Goal: Transaction & Acquisition: Book appointment/travel/reservation

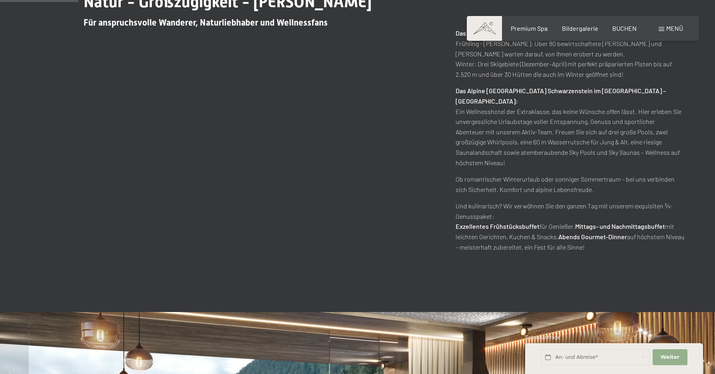
scroll to position [480, 0]
click at [668, 351] on button "Weiter Adressfelder ausblenden" at bounding box center [670, 357] width 34 height 16
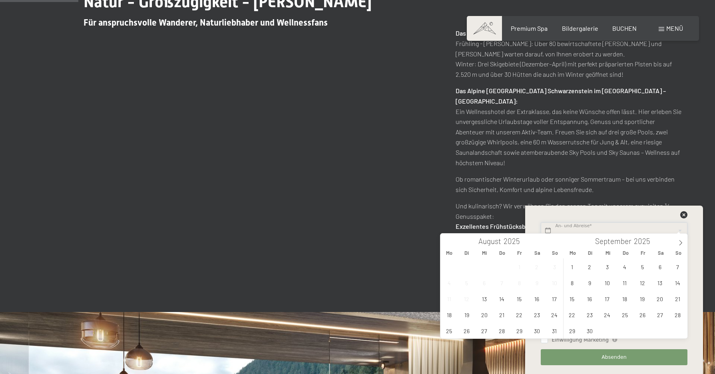
click at [586, 227] on input "text" at bounding box center [614, 230] width 146 height 16
click at [682, 240] on span at bounding box center [681, 241] width 14 height 14
click at [679, 315] on span "28" at bounding box center [678, 315] width 16 height 16
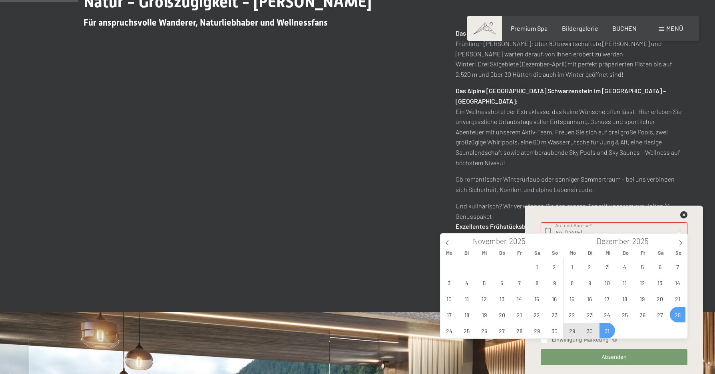
click at [606, 330] on span "31" at bounding box center [608, 331] width 16 height 16
type input "So. 28.12.2025 - Mi. 31.12.2025"
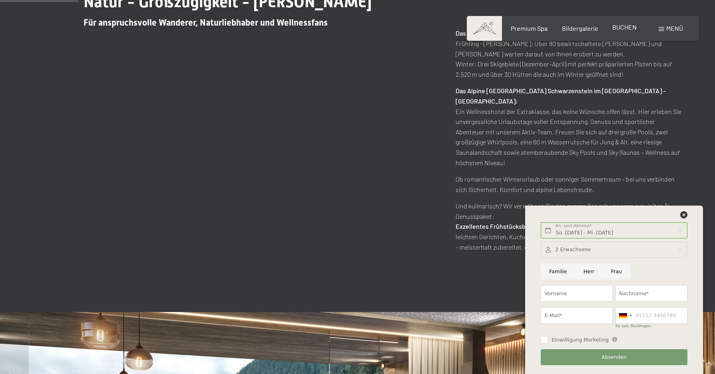
click at [617, 28] on span "BUCHEN" at bounding box center [625, 27] width 24 height 8
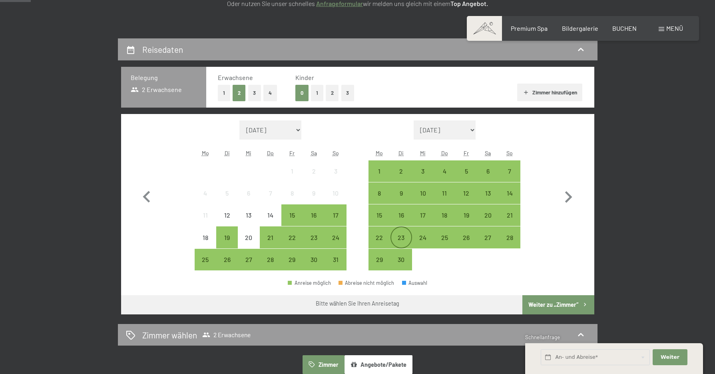
scroll to position [160, 0]
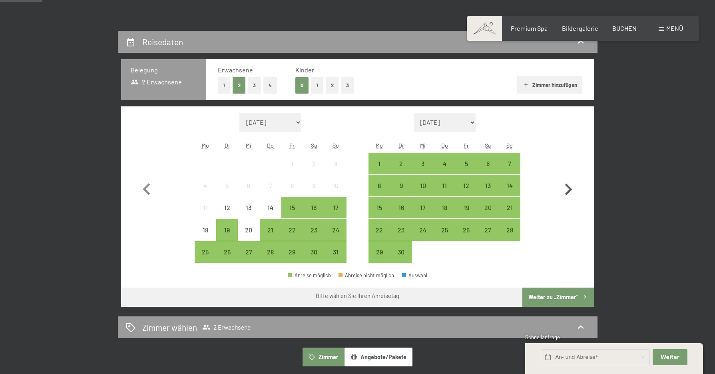
click at [571, 188] on icon "button" at bounding box center [568, 190] width 7 height 12
select select "[DATE]"
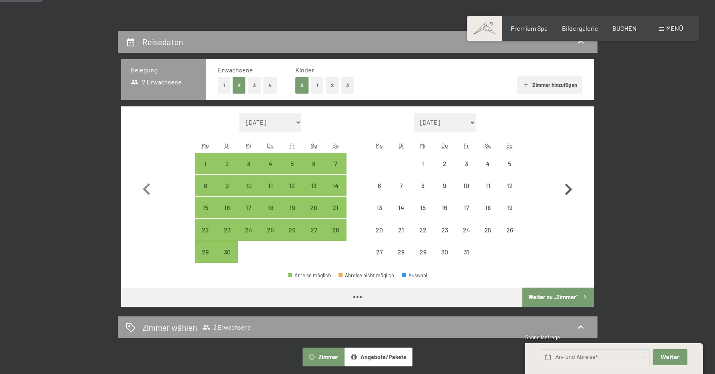
click at [573, 189] on icon "button" at bounding box center [568, 189] width 23 height 23
select select "[DATE]"
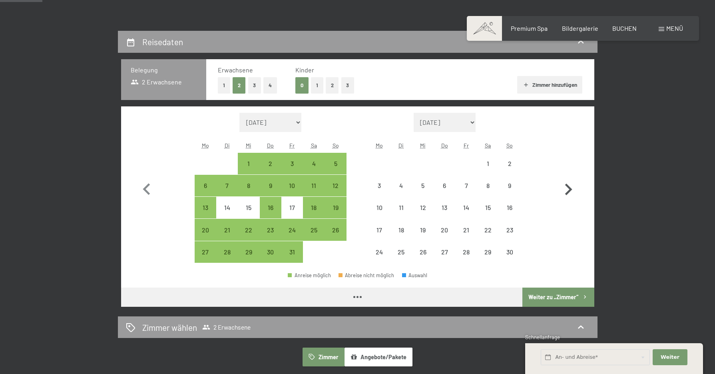
select select "[DATE]"
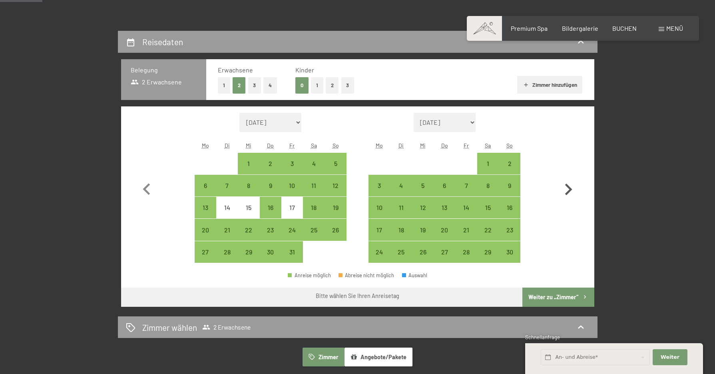
click at [573, 189] on icon "button" at bounding box center [568, 189] width 23 height 23
select select "[DATE]"
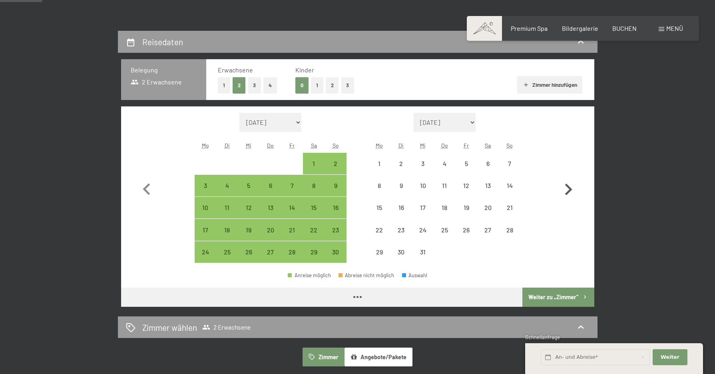
select select "[DATE]"
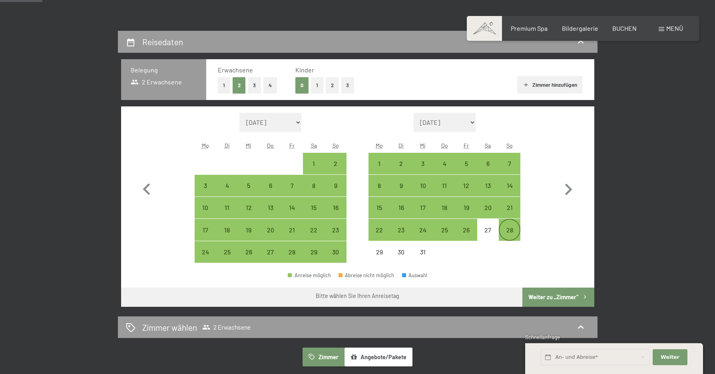
click at [515, 232] on div "28" at bounding box center [510, 237] width 20 height 20
select select "[DATE]"
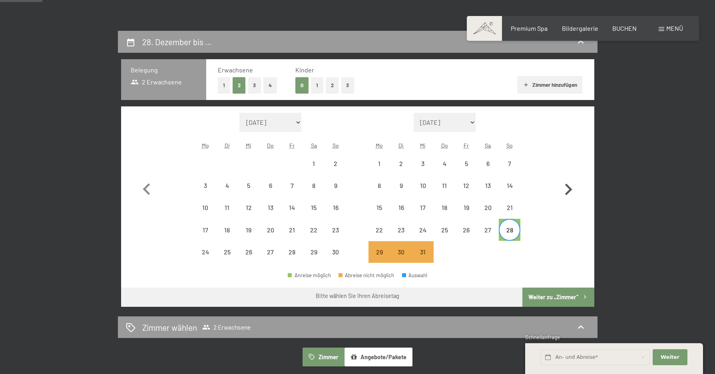
click at [571, 190] on icon "button" at bounding box center [568, 190] width 7 height 12
select select "[DATE]"
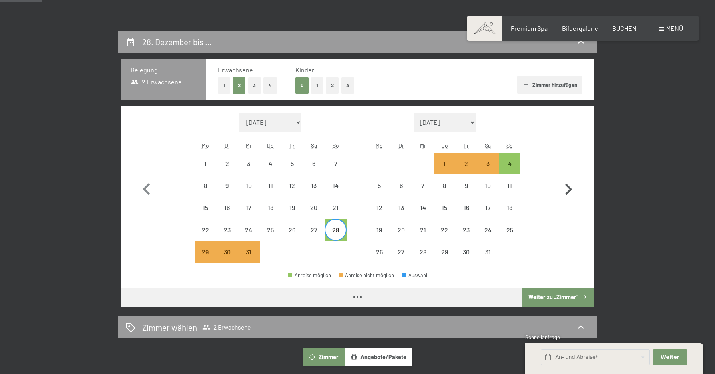
select select "[DATE]"
click at [511, 164] on div "4" at bounding box center [510, 170] width 20 height 20
select select "[DATE]"
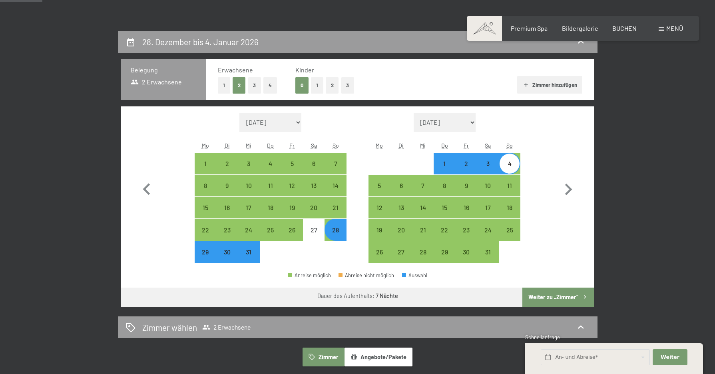
click at [207, 254] on div "29" at bounding box center [206, 259] width 20 height 20
select select "[DATE]"
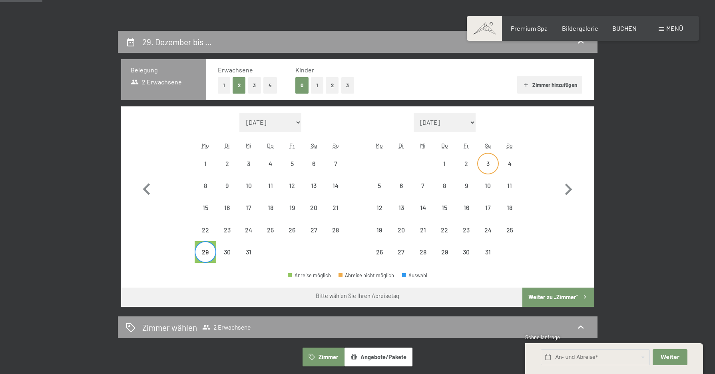
click at [487, 161] on div "3" at bounding box center [488, 170] width 20 height 20
select select "[DATE]"
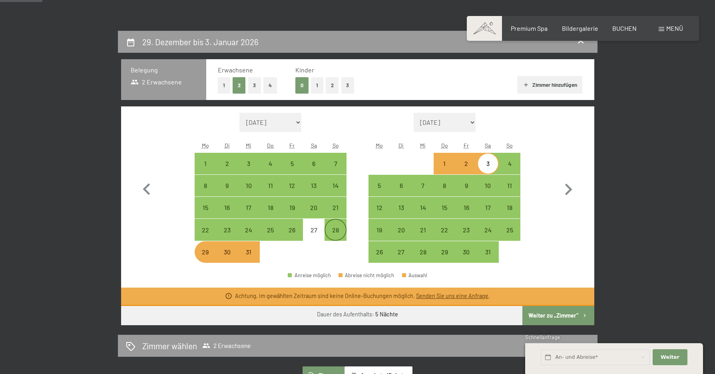
click at [334, 228] on div "28" at bounding box center [336, 237] width 20 height 20
select select "[DATE]"
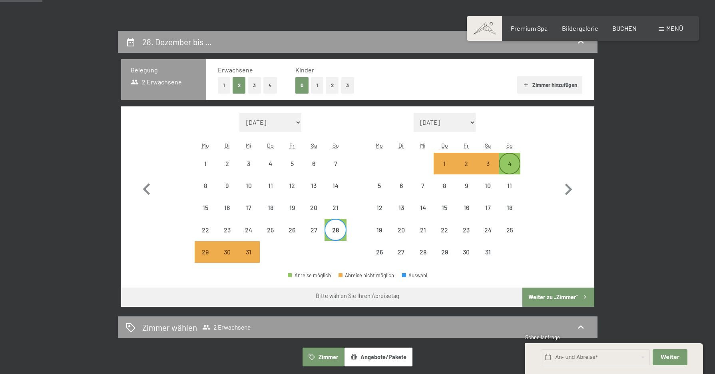
click at [506, 162] on div "4" at bounding box center [510, 170] width 20 height 20
select select "[DATE]"
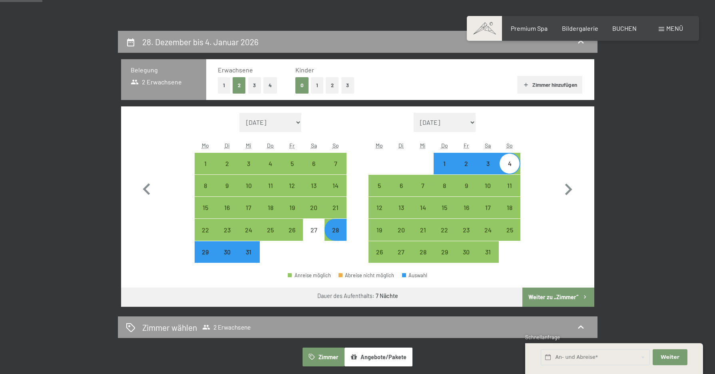
click at [537, 297] on button "Weiter zu „Zimmer“" at bounding box center [559, 297] width 72 height 19
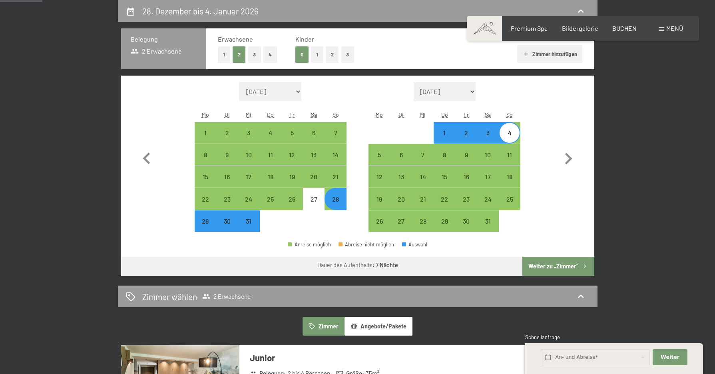
select select "[DATE]"
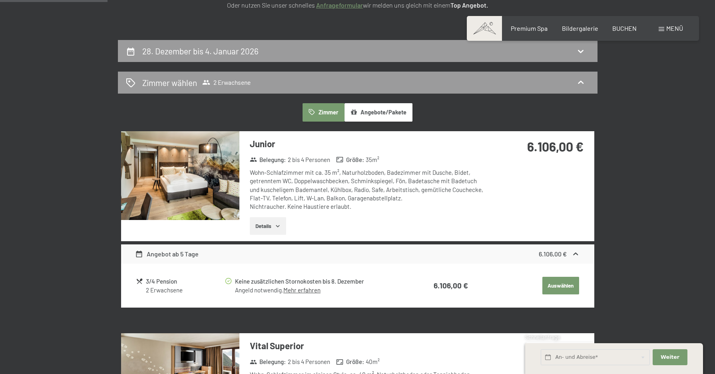
scroll to position [0, 0]
